Goal: Information Seeking & Learning: Learn about a topic

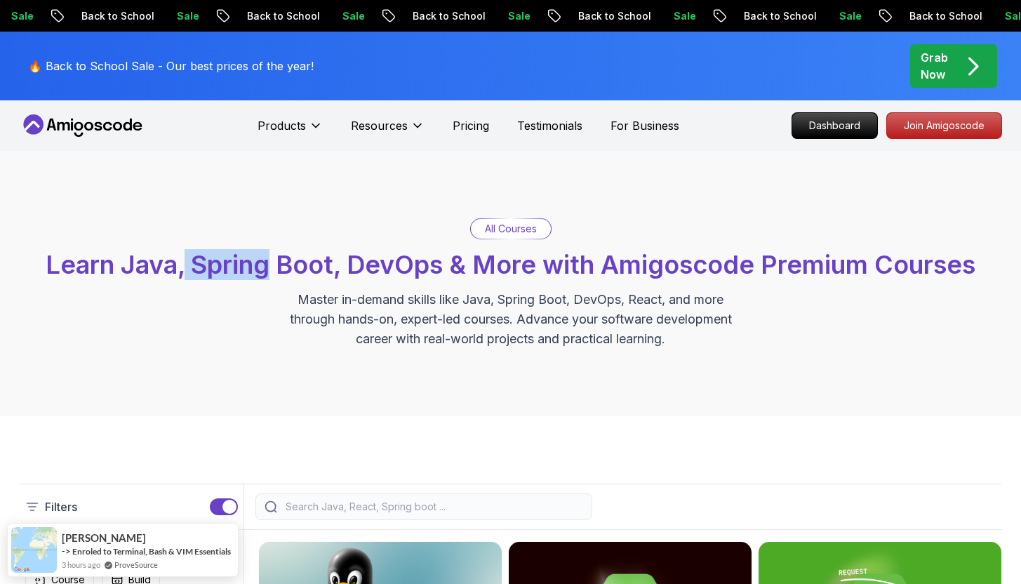
drag, startPoint x: 187, startPoint y: 268, endPoint x: 319, endPoint y: 265, distance: 132.7
click at [266, 266] on span "Learn Java, Spring Boot, DevOps & More with Amigoscode Premium Courses" at bounding box center [511, 264] width 930 height 31
drag, startPoint x: 319, startPoint y: 265, endPoint x: 386, endPoint y: 272, distance: 67.0
click at [375, 272] on span "Learn Java, Spring Boot, DevOps & More with Amigoscode Premium Courses" at bounding box center [511, 264] width 930 height 31
drag, startPoint x: 437, startPoint y: 267, endPoint x: 474, endPoint y: 267, distance: 37.2
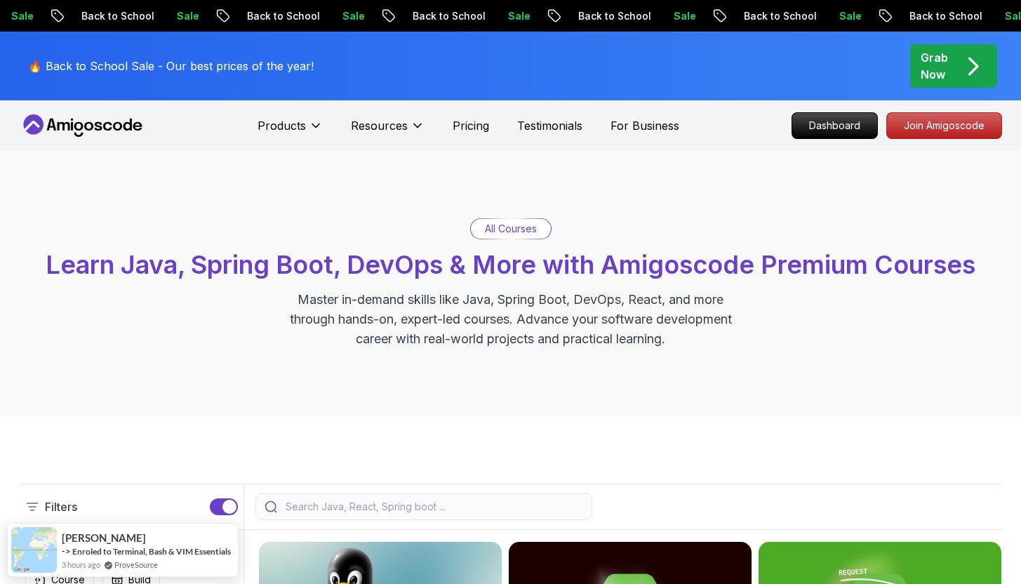
click at [438, 267] on span "Learn Java, Spring Boot, DevOps & More with Amigoscode Premium Courses" at bounding box center [511, 264] width 930 height 31
drag, startPoint x: 477, startPoint y: 267, endPoint x: 497, endPoint y: 267, distance: 20.4
click at [477, 267] on span "Learn Java, Spring Boot, DevOps & More with Amigoscode Premium Courses" at bounding box center [511, 264] width 930 height 31
drag, startPoint x: 497, startPoint y: 267, endPoint x: 555, endPoint y: 268, distance: 57.6
click at [498, 267] on span "Learn Java, Spring Boot, DevOps & More with Amigoscode Premium Courses" at bounding box center [511, 264] width 930 height 31
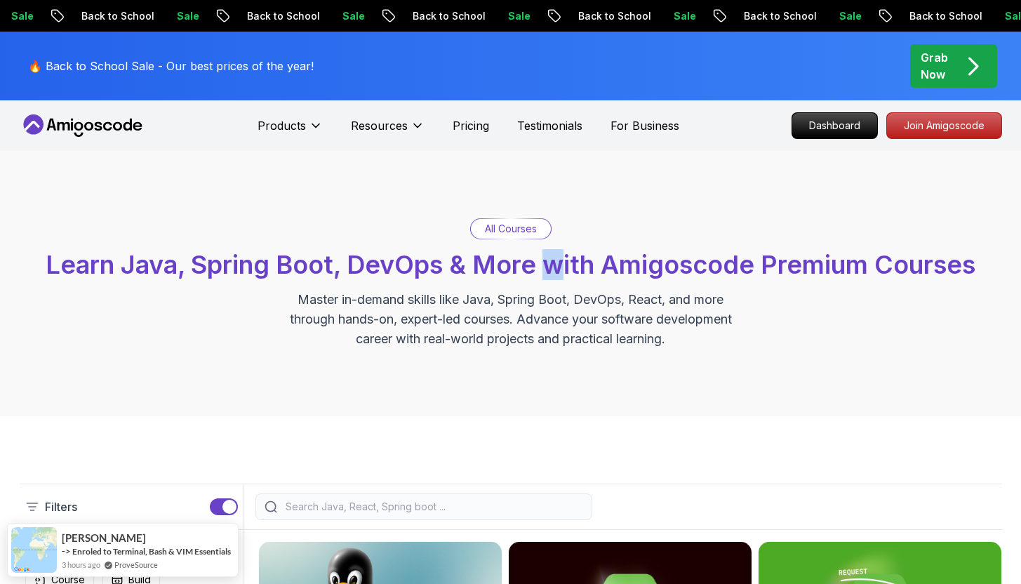
drag, startPoint x: 555, startPoint y: 268, endPoint x: 604, endPoint y: 268, distance: 49.1
click at [555, 268] on span "Learn Java, Spring Boot, DevOps & More with Amigoscode Premium Courses" at bounding box center [511, 264] width 930 height 31
click at [629, 268] on span "Learn Java, Spring Boot, DevOps & More with Amigoscode Premium Courses" at bounding box center [511, 264] width 930 height 31
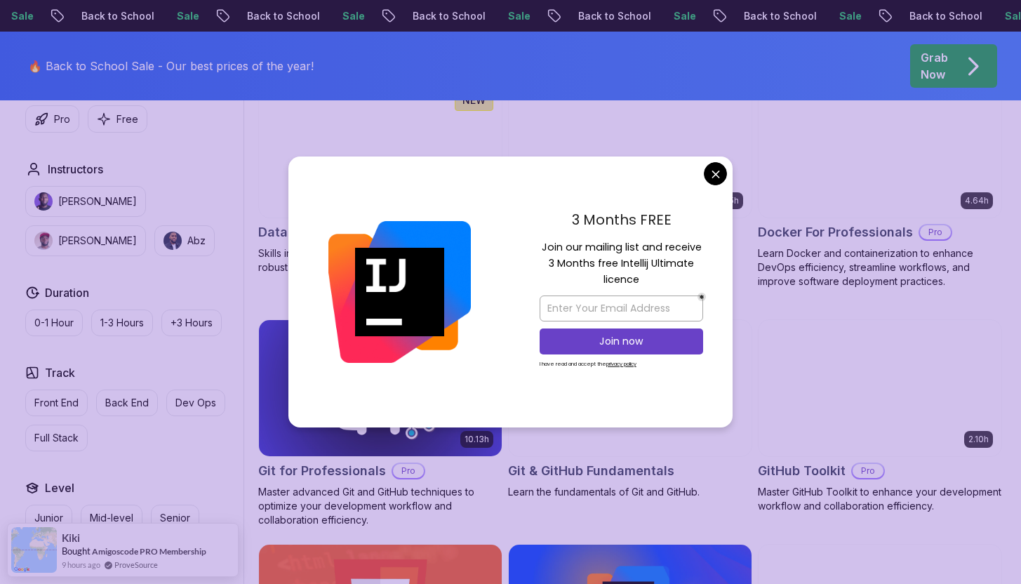
scroll to position [1349, 0]
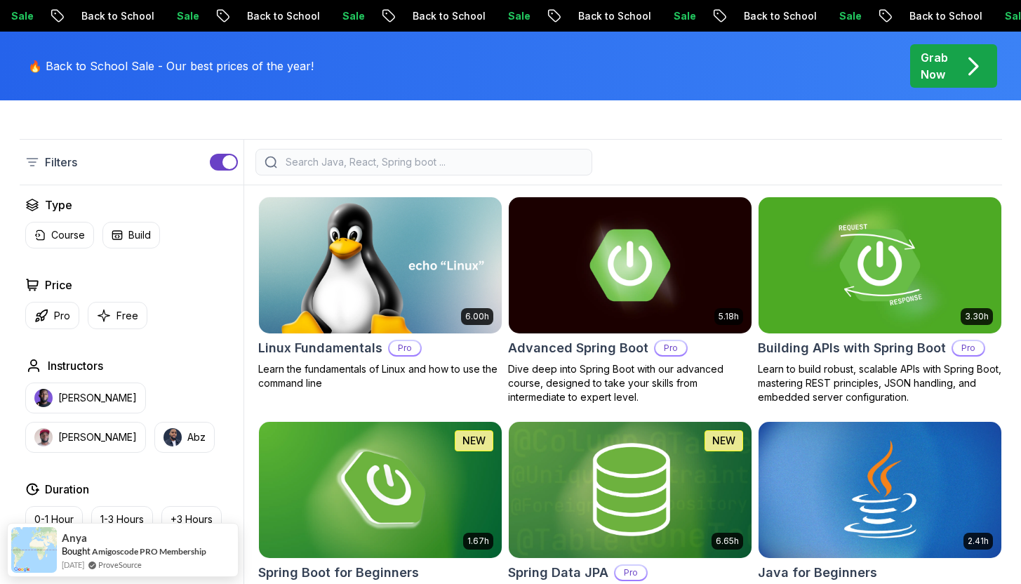
scroll to position [414, 0]
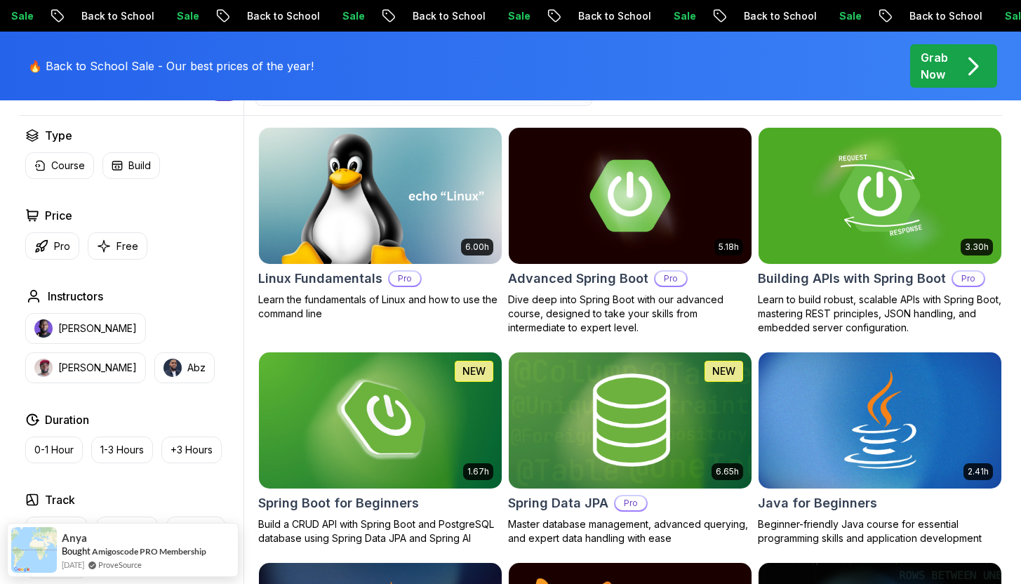
click at [201, 255] on div "Pro Free" at bounding box center [131, 245] width 213 height 27
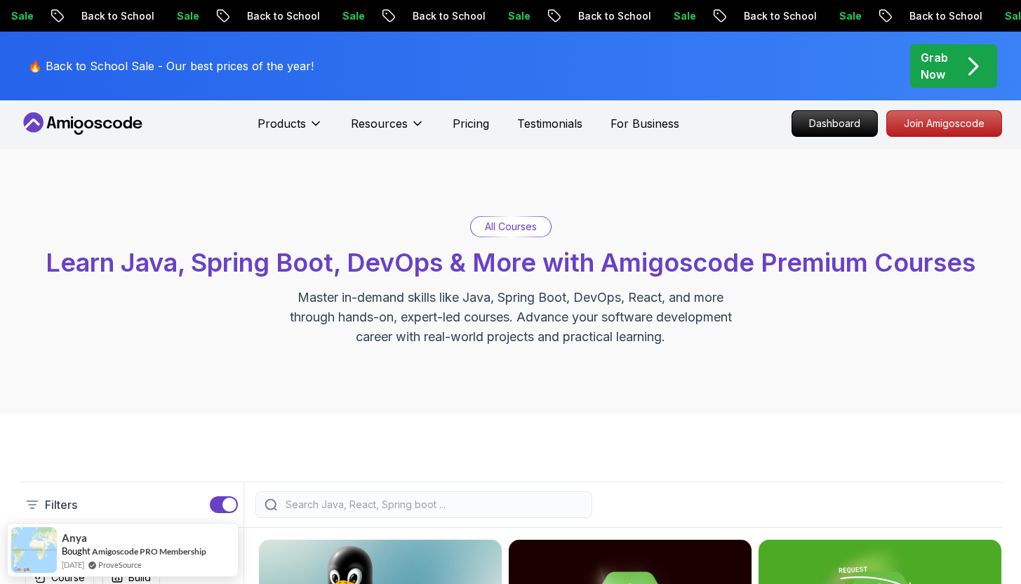
scroll to position [3, 0]
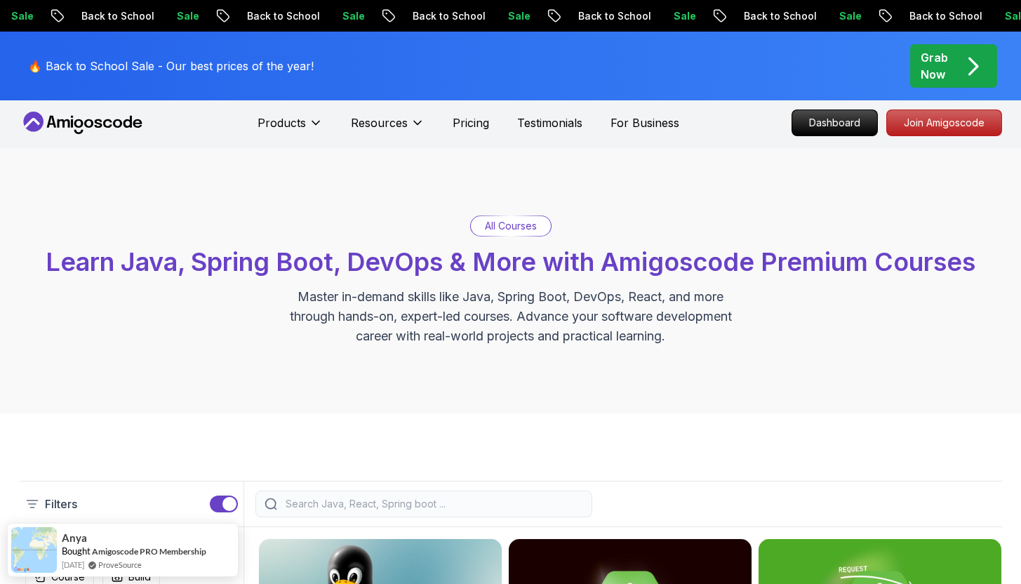
click at [320, 501] on input "search" at bounding box center [433, 504] width 300 height 14
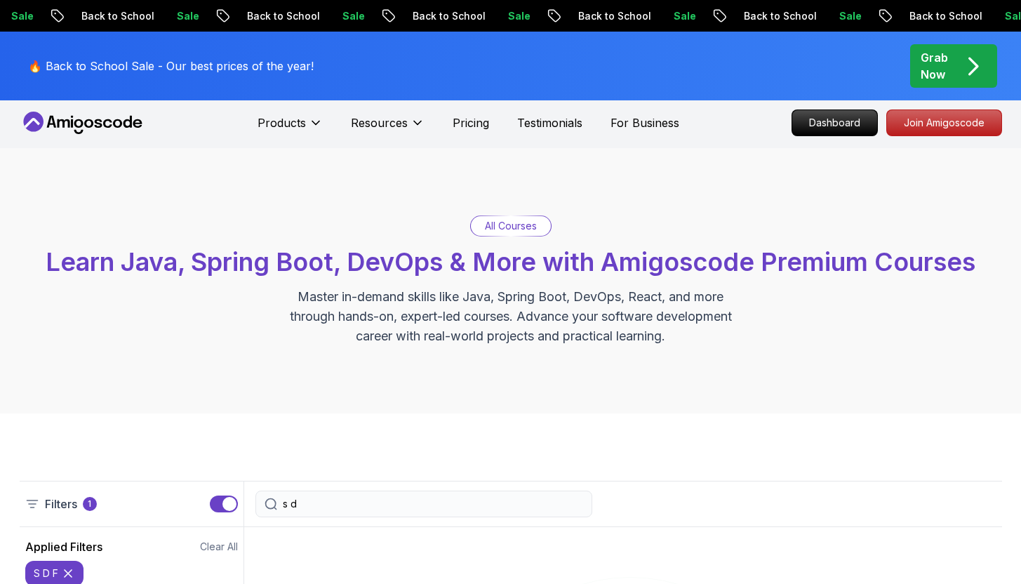
type input "s"
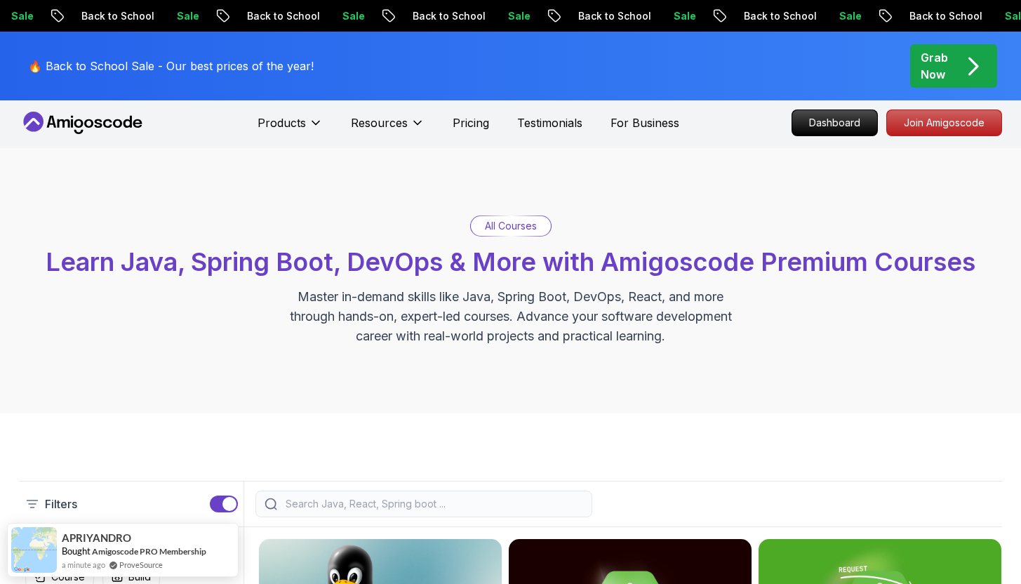
type input "s"
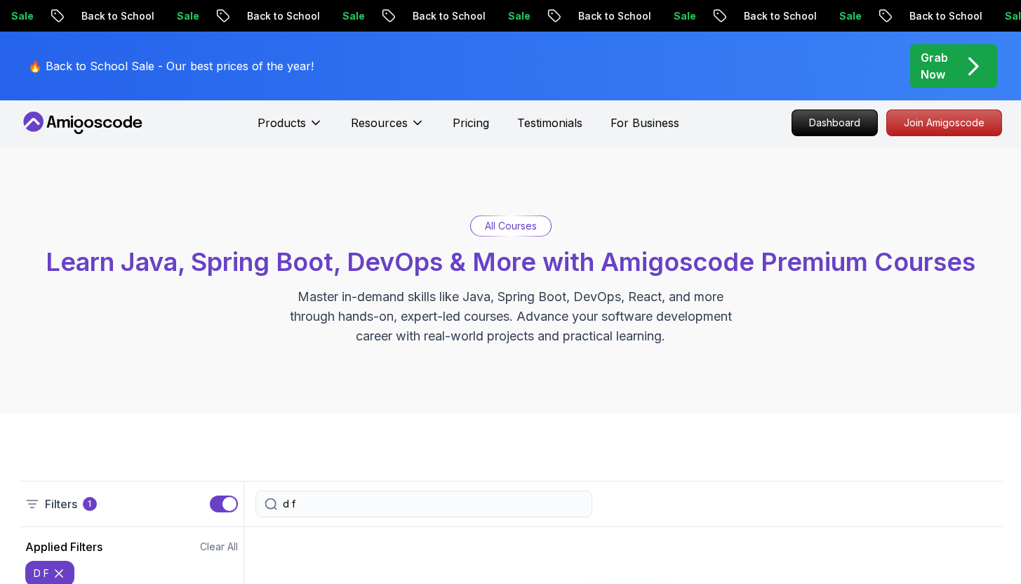
type input "d"
type input "m"
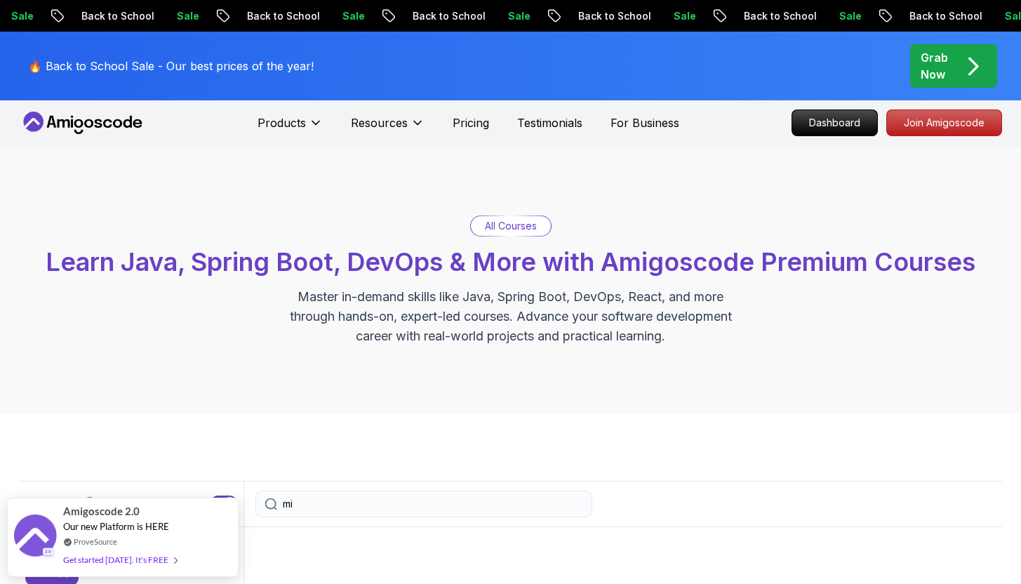
type input "m"
type input "microservice"
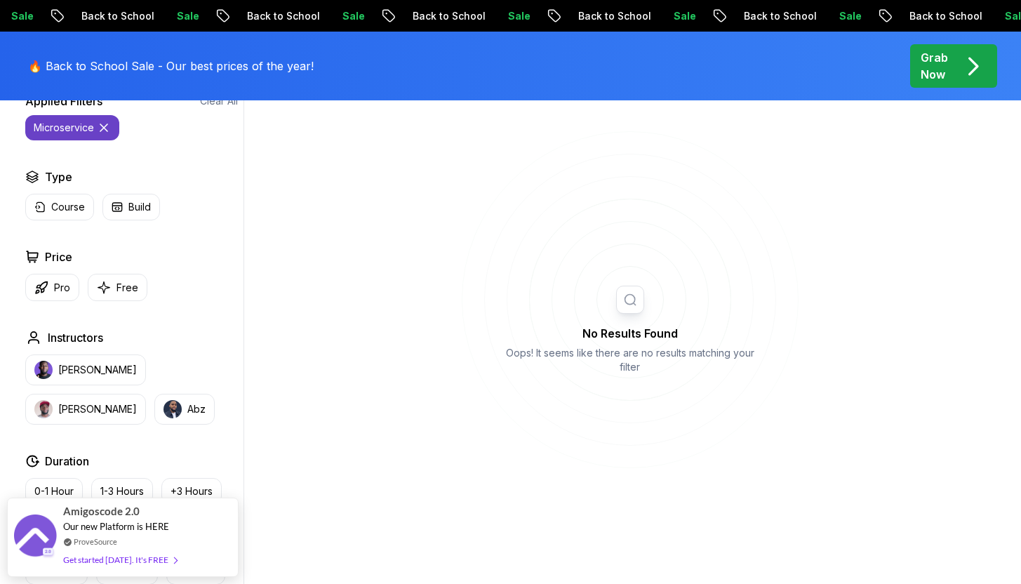
scroll to position [431, 0]
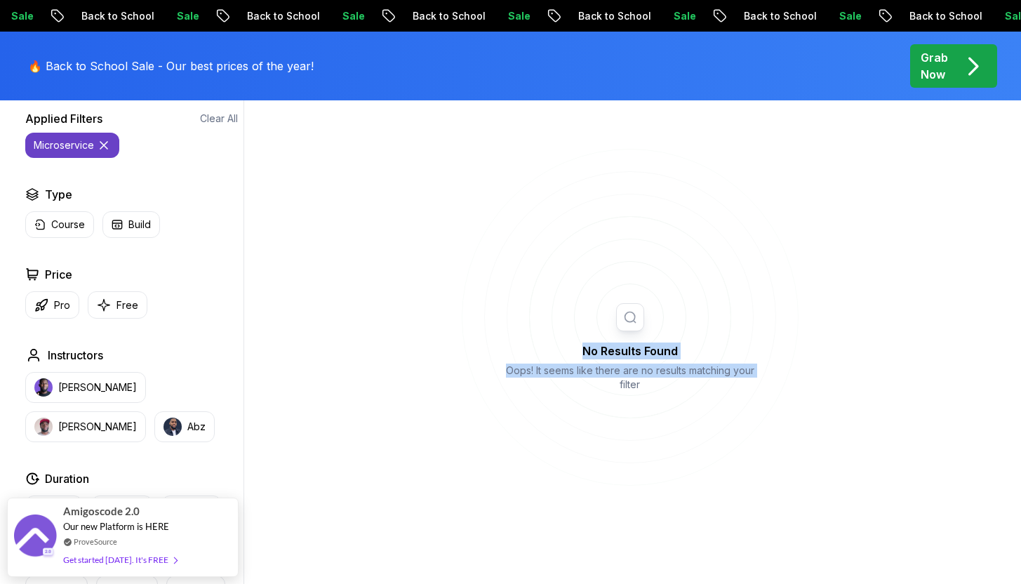
drag, startPoint x: 480, startPoint y: 340, endPoint x: 536, endPoint y: 397, distance: 79.9
click at [556, 387] on div "No Results Found Oops! It seems like there are no results matching your filter" at bounding box center [631, 355] width 246 height 105
click at [522, 402] on div "No Results Found Oops! It seems like there are no results matching your filter" at bounding box center [631, 376] width 260 height 66
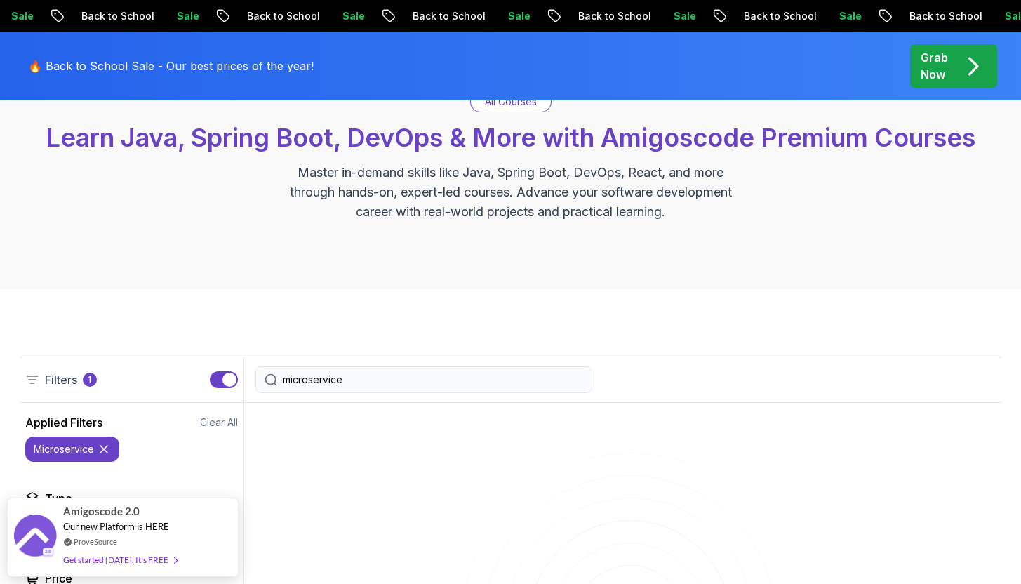
scroll to position [0, 0]
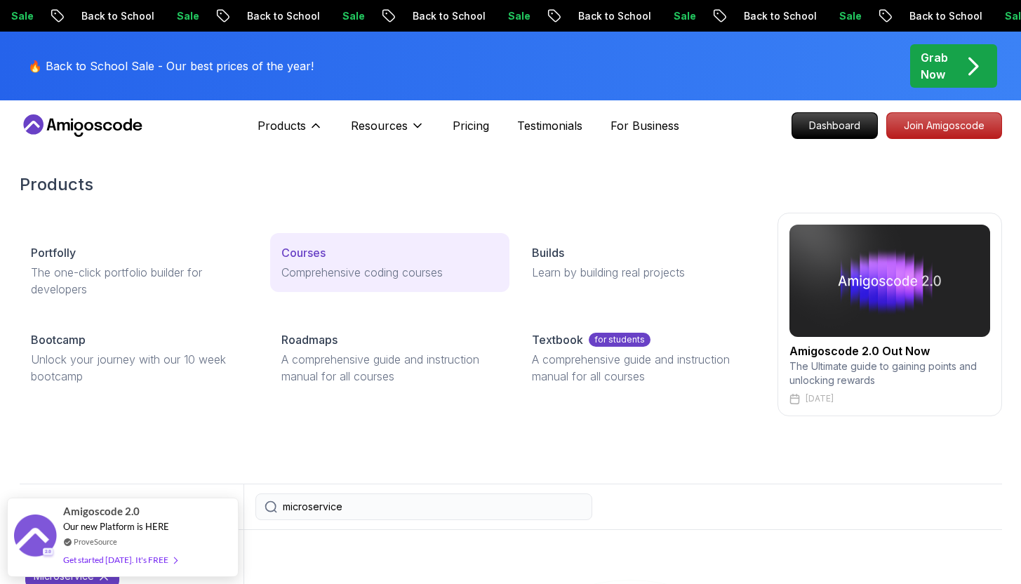
click at [343, 259] on div "Courses" at bounding box center [390, 252] width 217 height 17
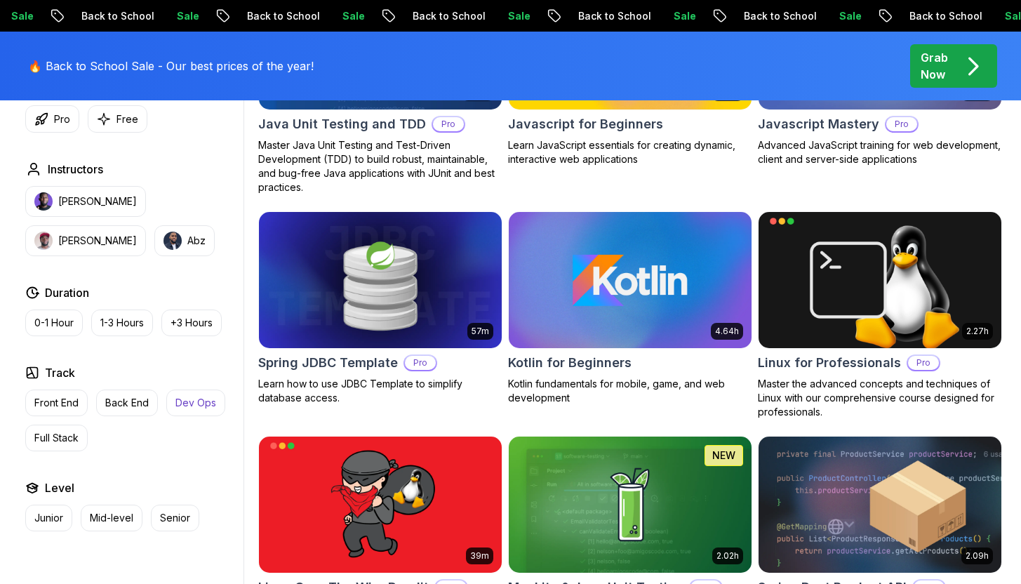
scroll to position [3049, 0]
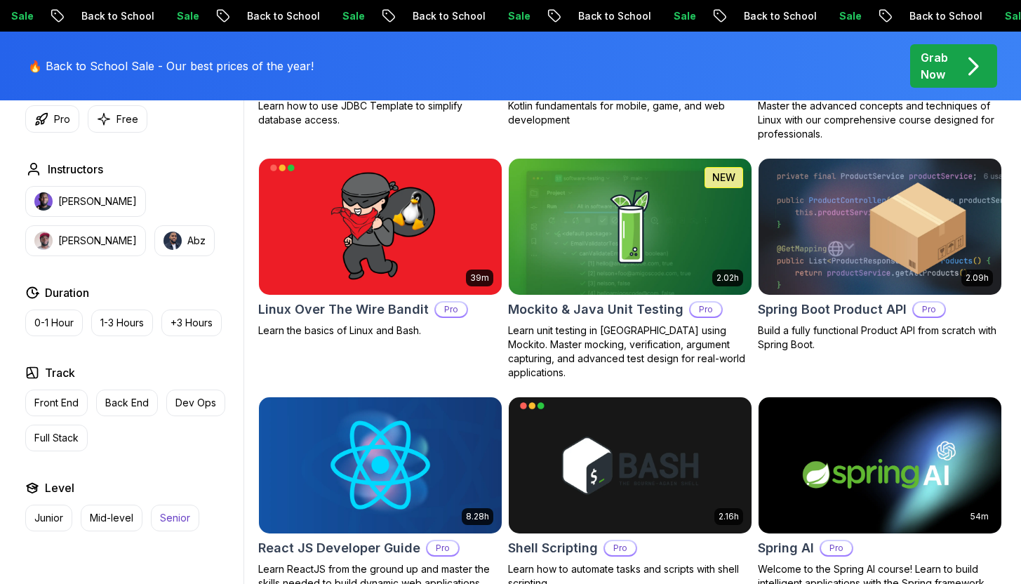
click at [185, 518] on p "Senior" at bounding box center [175, 518] width 30 height 14
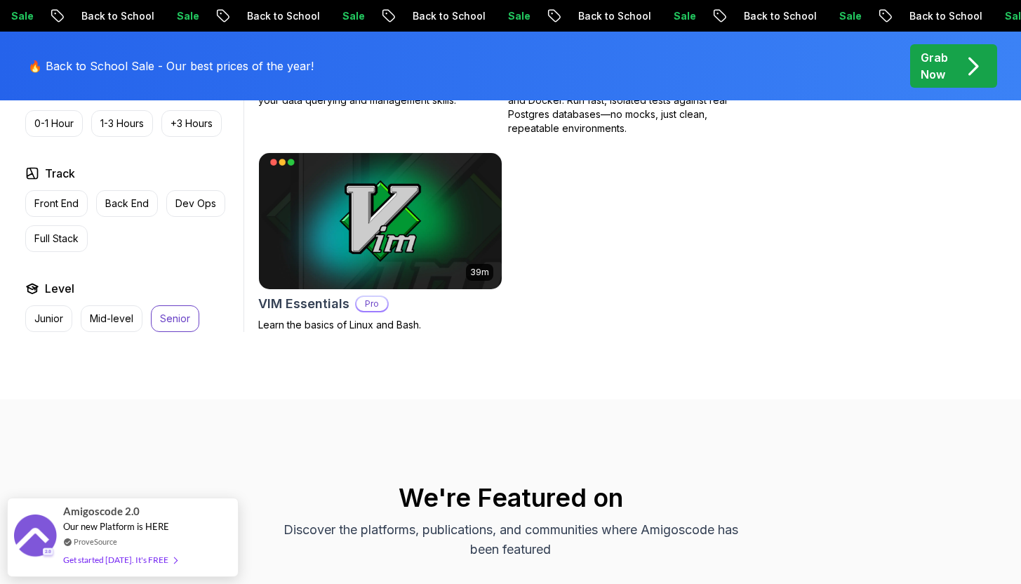
scroll to position [3139, 0]
click at [174, 312] on p "Senior" at bounding box center [175, 319] width 30 height 14
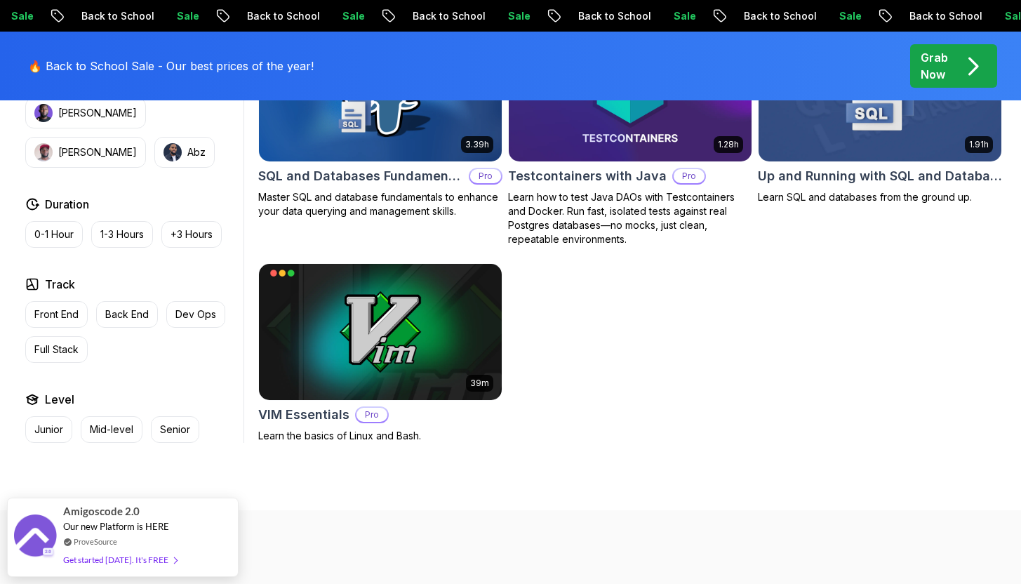
scroll to position [3921, 0]
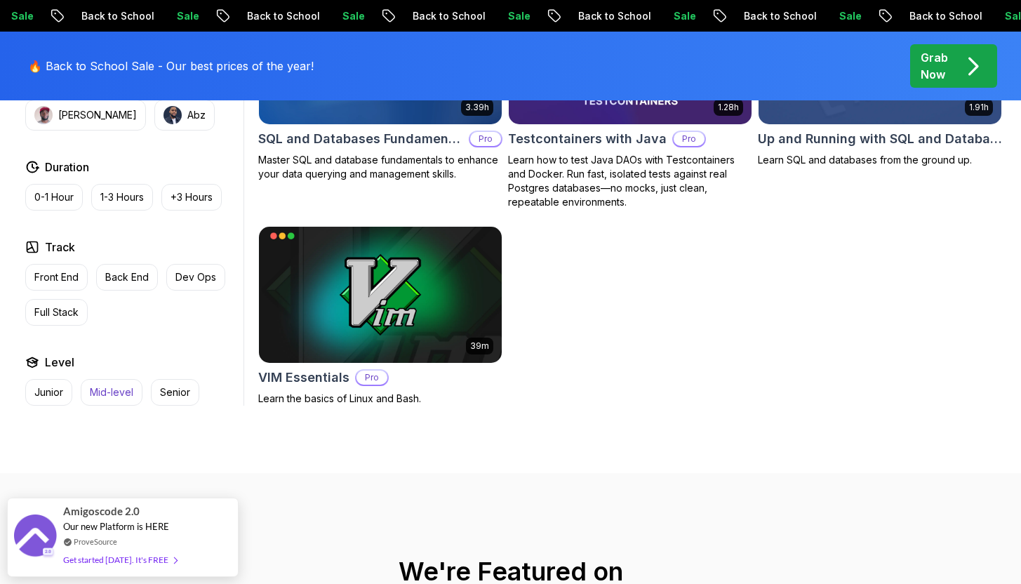
click at [121, 385] on p "Mid-level" at bounding box center [112, 392] width 44 height 14
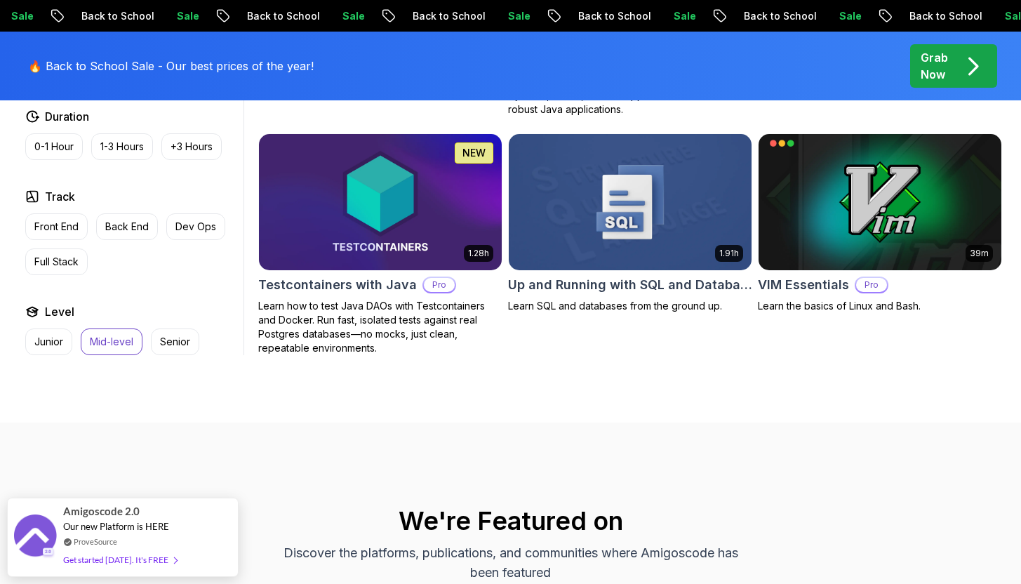
scroll to position [3068, 0]
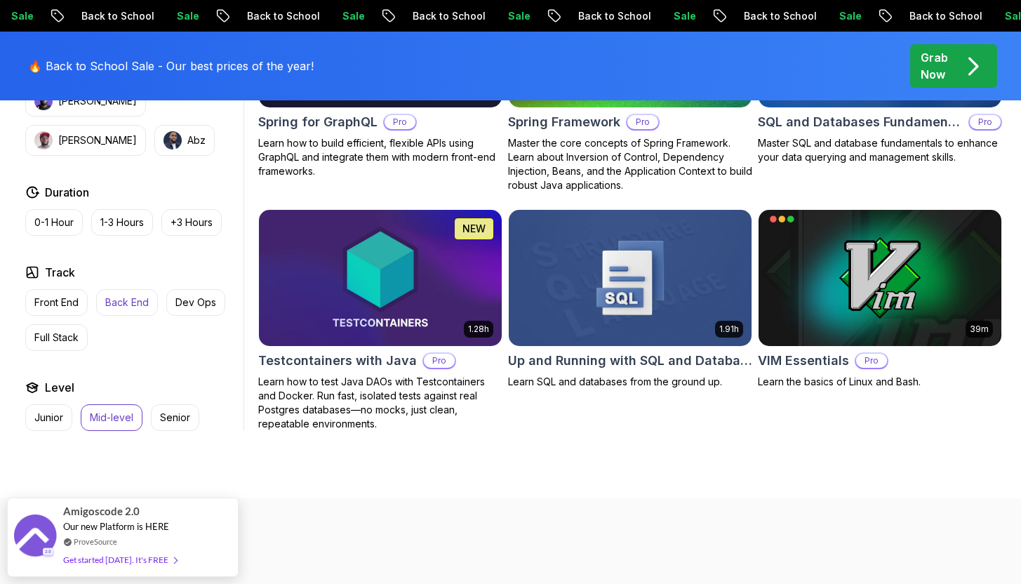
click at [137, 404] on button "Mid-level" at bounding box center [112, 417] width 62 height 27
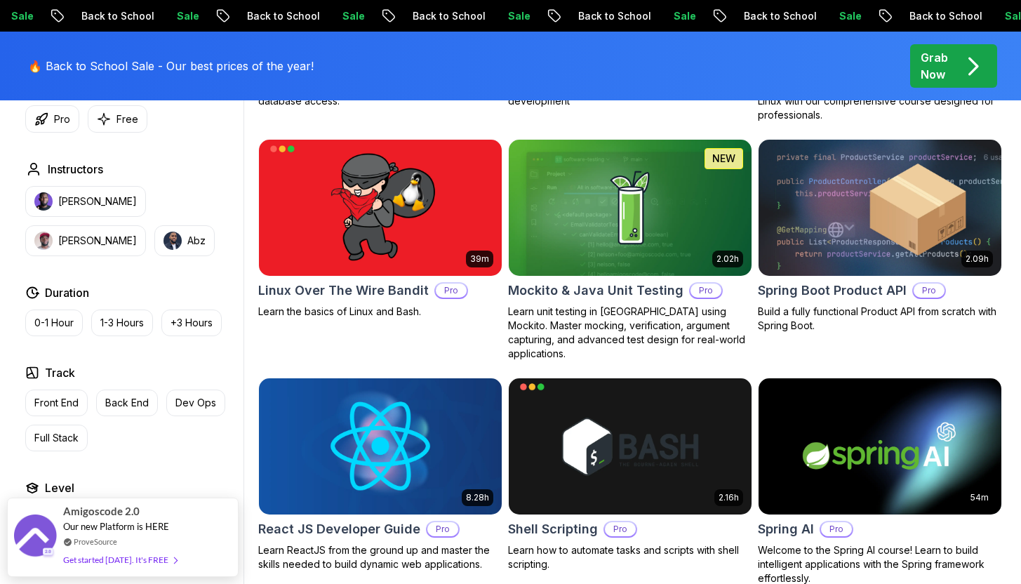
click at [51, 518] on p "Junior" at bounding box center [48, 518] width 29 height 14
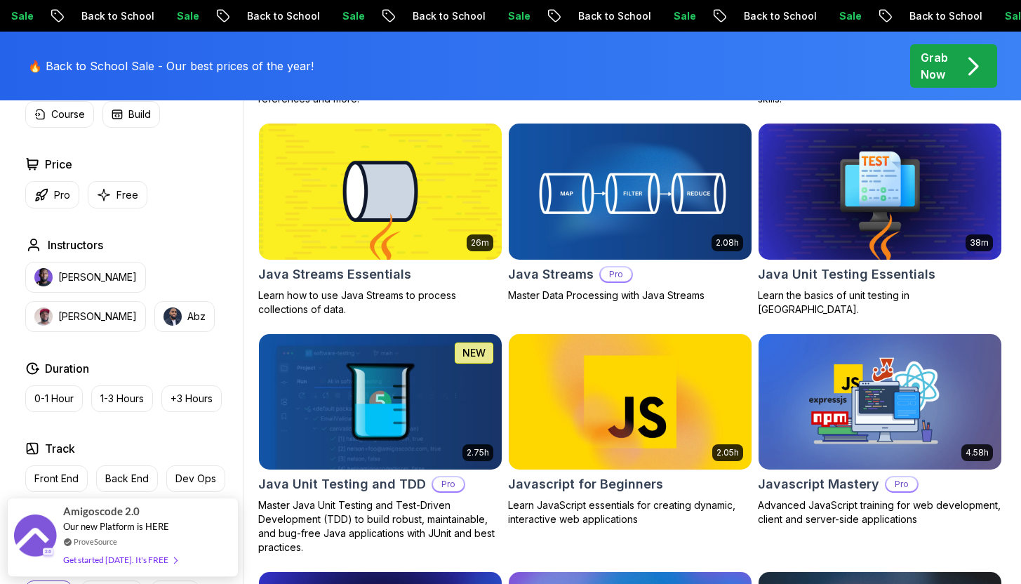
scroll to position [1503, 0]
